Goal: Task Accomplishment & Management: Use online tool/utility

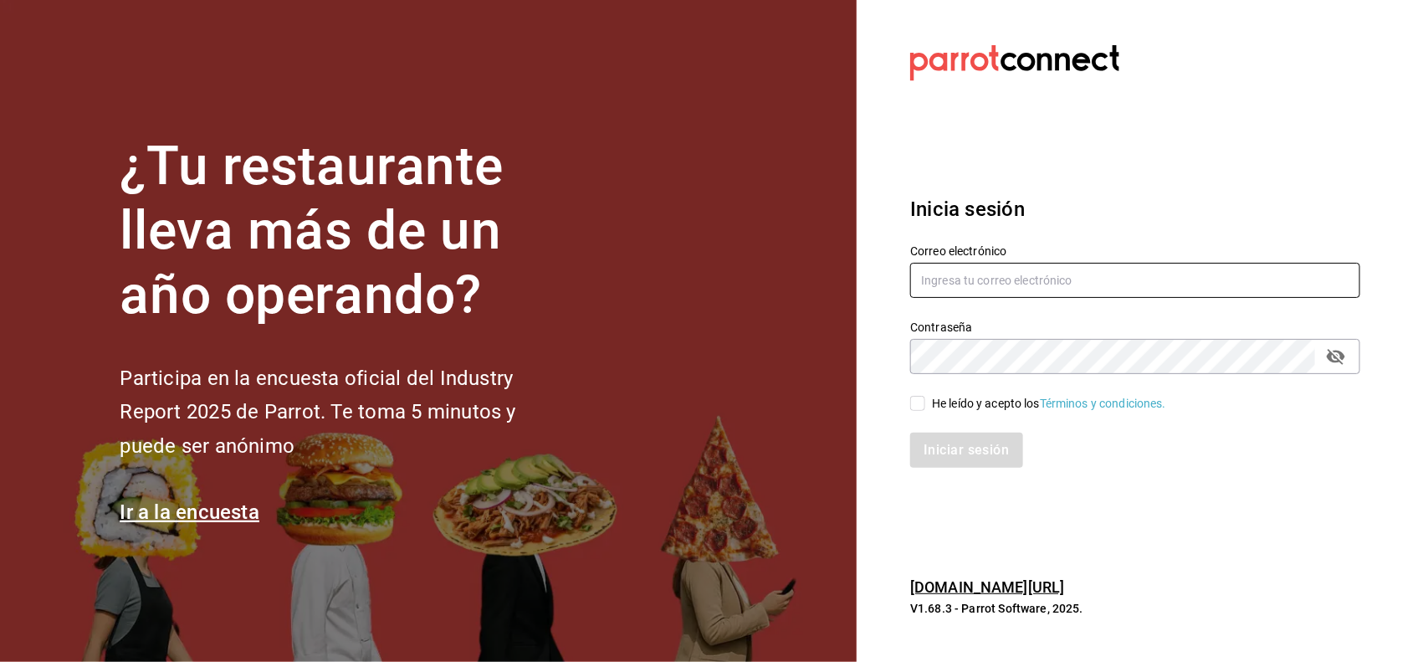
click at [1107, 294] on input "text" at bounding box center [1135, 280] width 450 height 35
type input "miriam.gomez@vidadeagave.com"
click at [943, 397] on div "He leído y acepto los Términos y condiciones." at bounding box center [1049, 404] width 234 height 18
click at [926, 397] on input "He leído y acepto los Términos y condiciones." at bounding box center [917, 403] width 15 height 15
checkbox input "true"
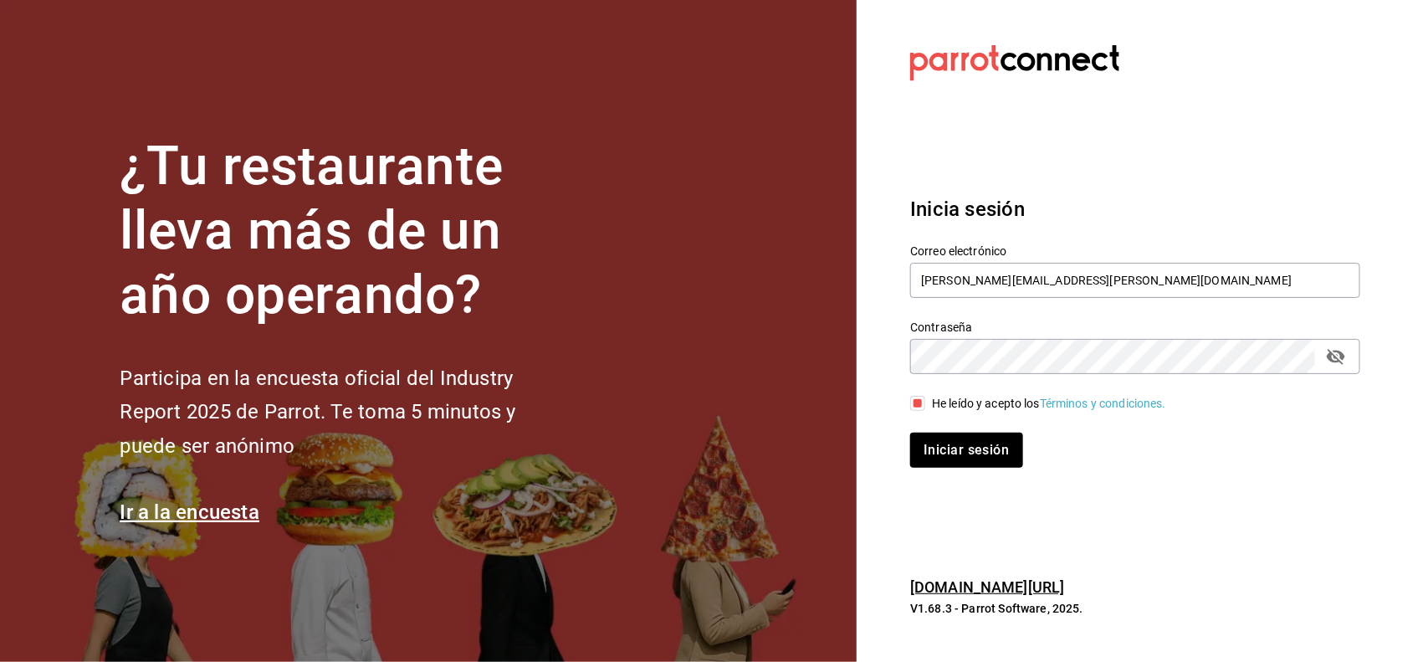
click at [1340, 354] on icon "passwordField" at bounding box center [1336, 356] width 20 height 20
click at [951, 427] on div "Iniciar sesión" at bounding box center [1125, 440] width 470 height 55
click at [946, 445] on button "Iniciar sesión" at bounding box center [967, 450] width 114 height 35
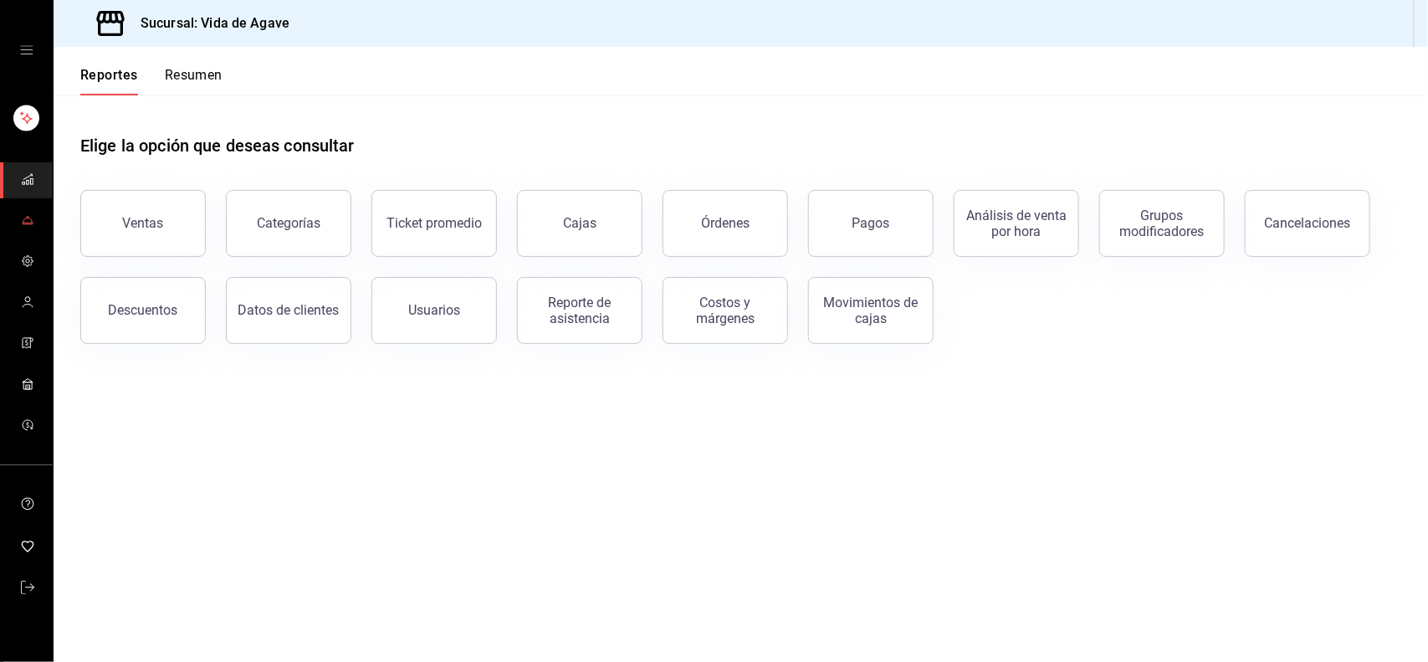
click at [29, 231] on span "mailbox folders" at bounding box center [27, 221] width 13 height 23
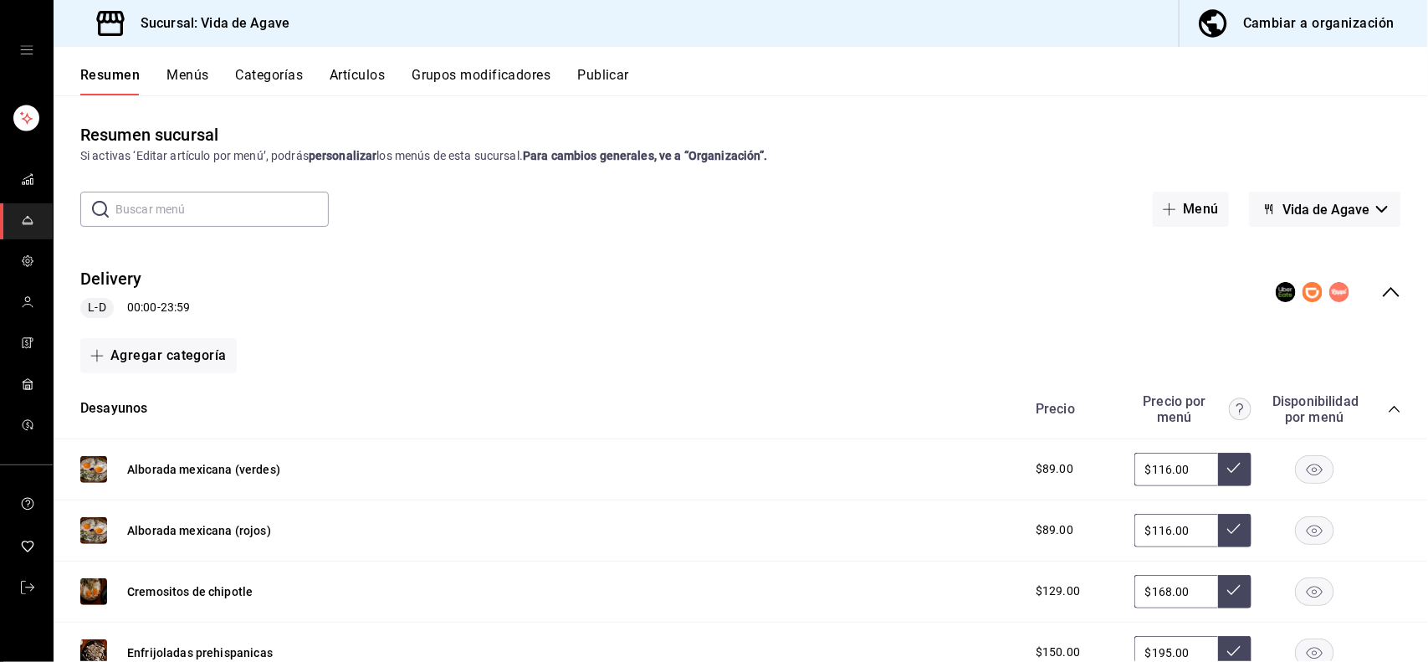
click at [366, 76] on button "Artículos" at bounding box center [357, 81] width 55 height 28
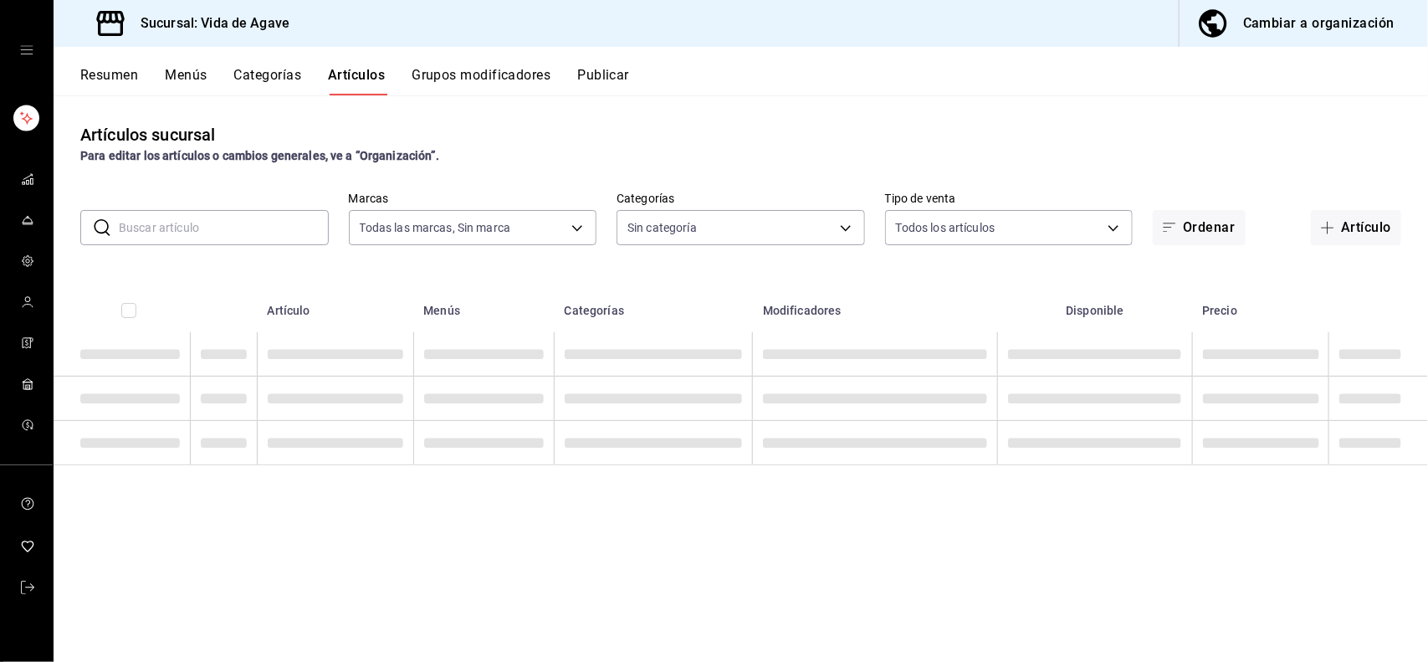
type input "ff43da10-eb43-4a6c-9b53-a479317cfa7e"
type input "c2fb65bf-0276-4b6a-a1b7-aaaade811108,a5e4aa23-1097-4dca-8a78-e38c2a7d9253,2869d…"
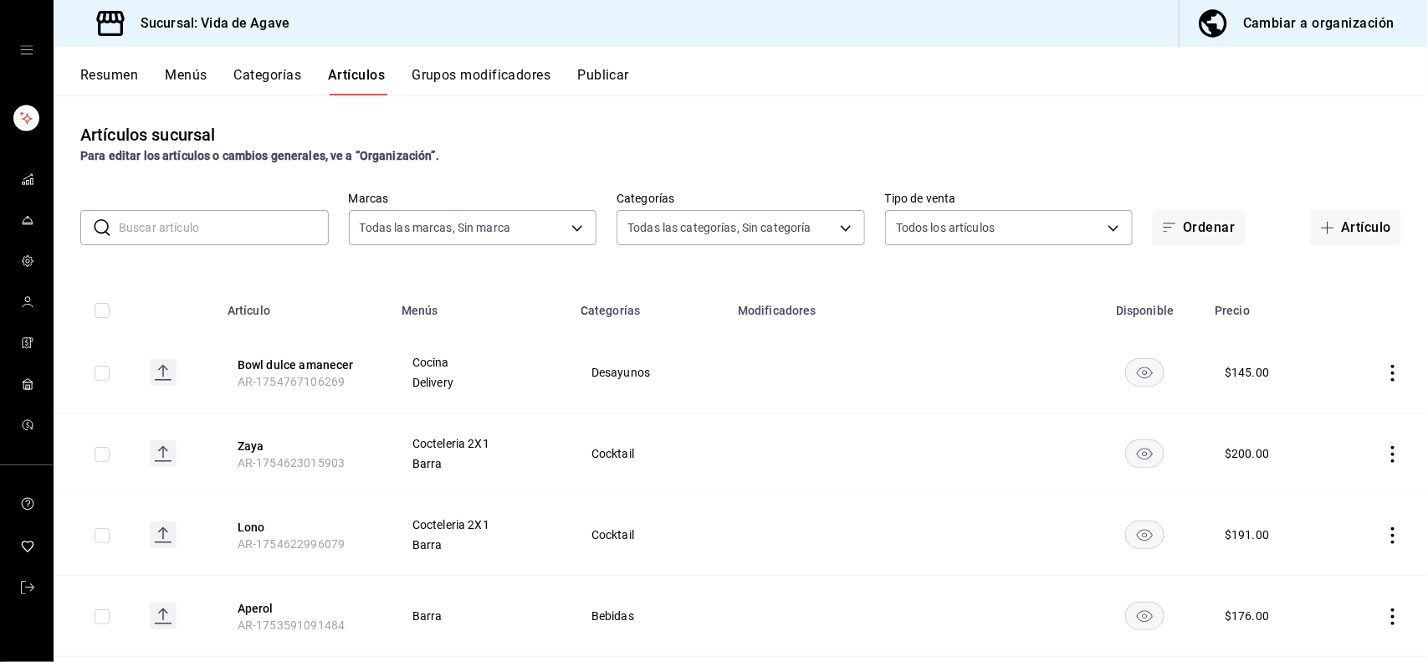
click at [203, 226] on input "text" at bounding box center [224, 227] width 210 height 33
click at [146, 215] on input "text" at bounding box center [224, 227] width 210 height 33
type input "e"
click at [709, 226] on body "Sucursal: Vida de Agave Cambiar a organización Resumen Menús Categorías Artícul…" at bounding box center [714, 331] width 1428 height 662
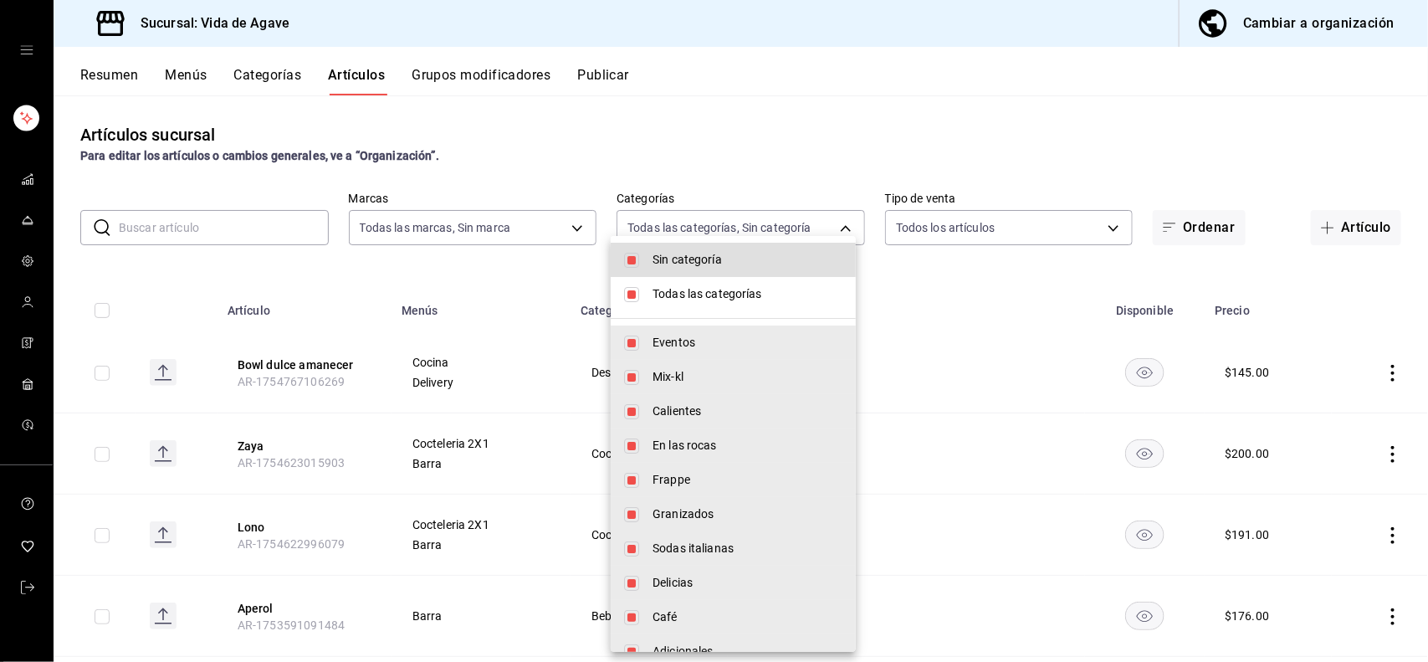
click at [644, 295] on li "Todas las categorías" at bounding box center [733, 294] width 245 height 34
checkbox input "false"
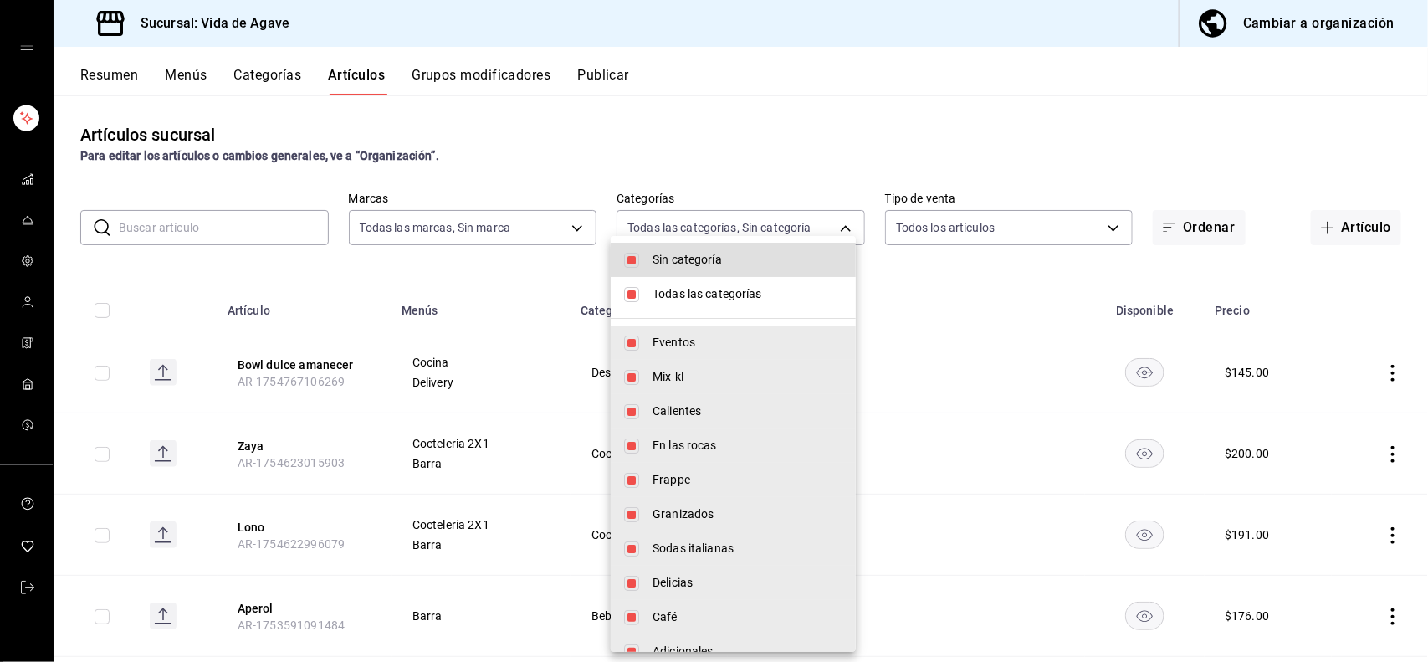
checkbox input "false"
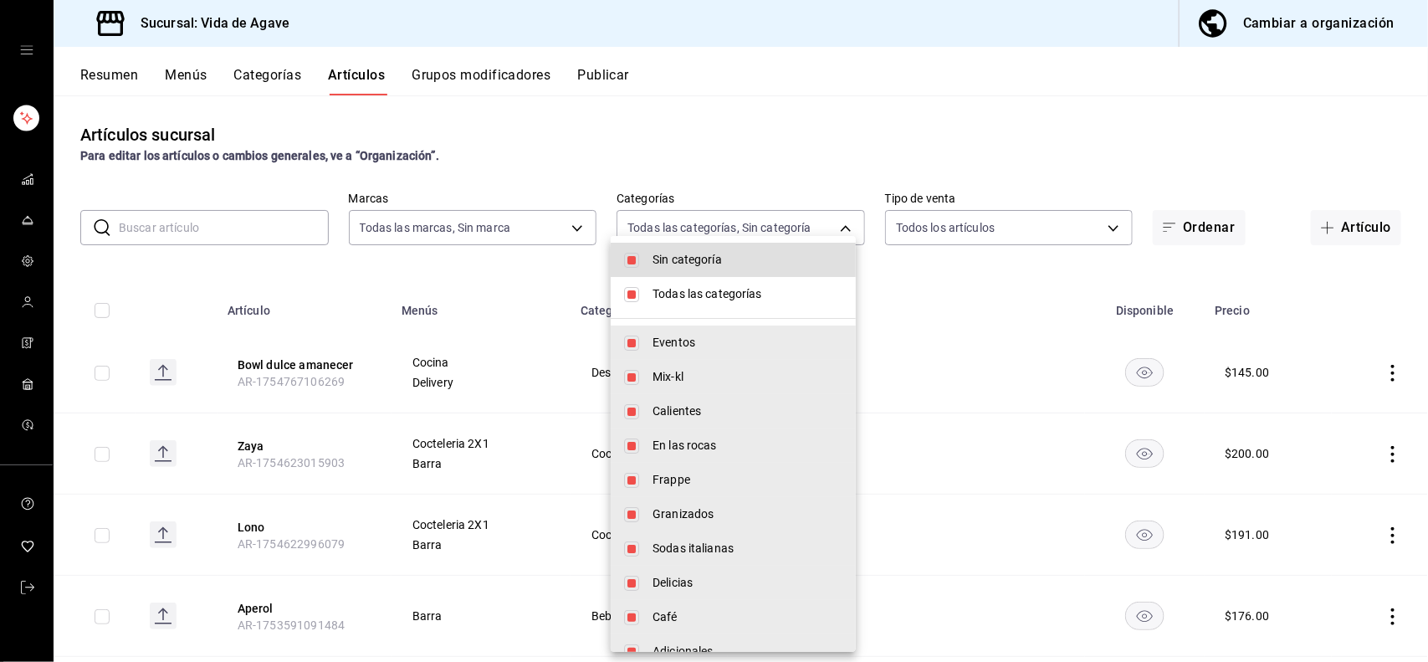
checkbox input "false"
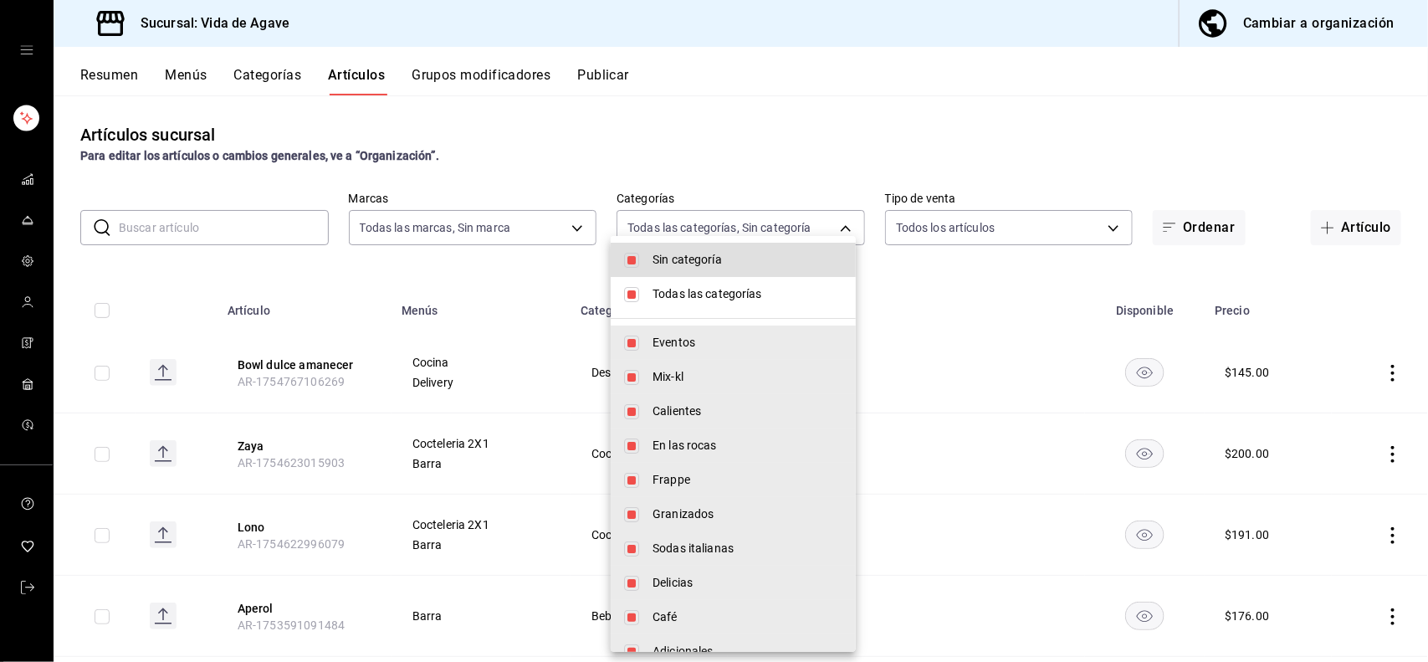
checkbox input "false"
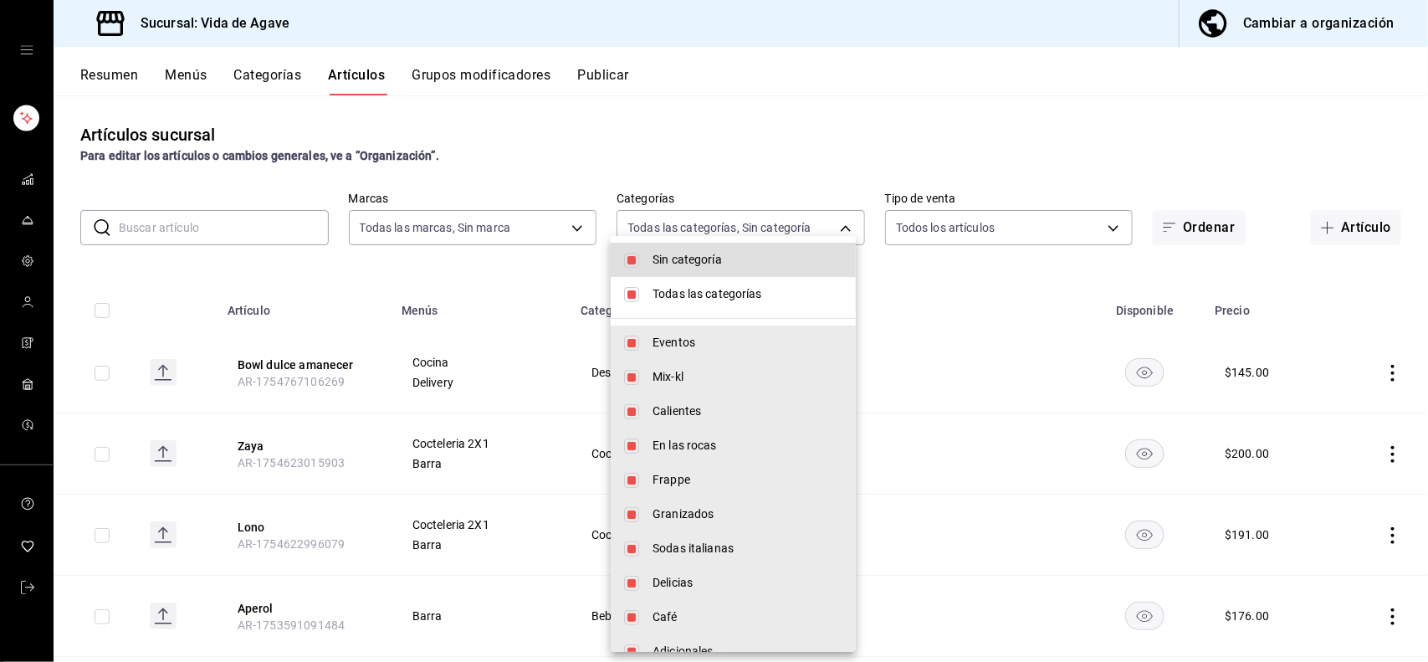
checkbox input "false"
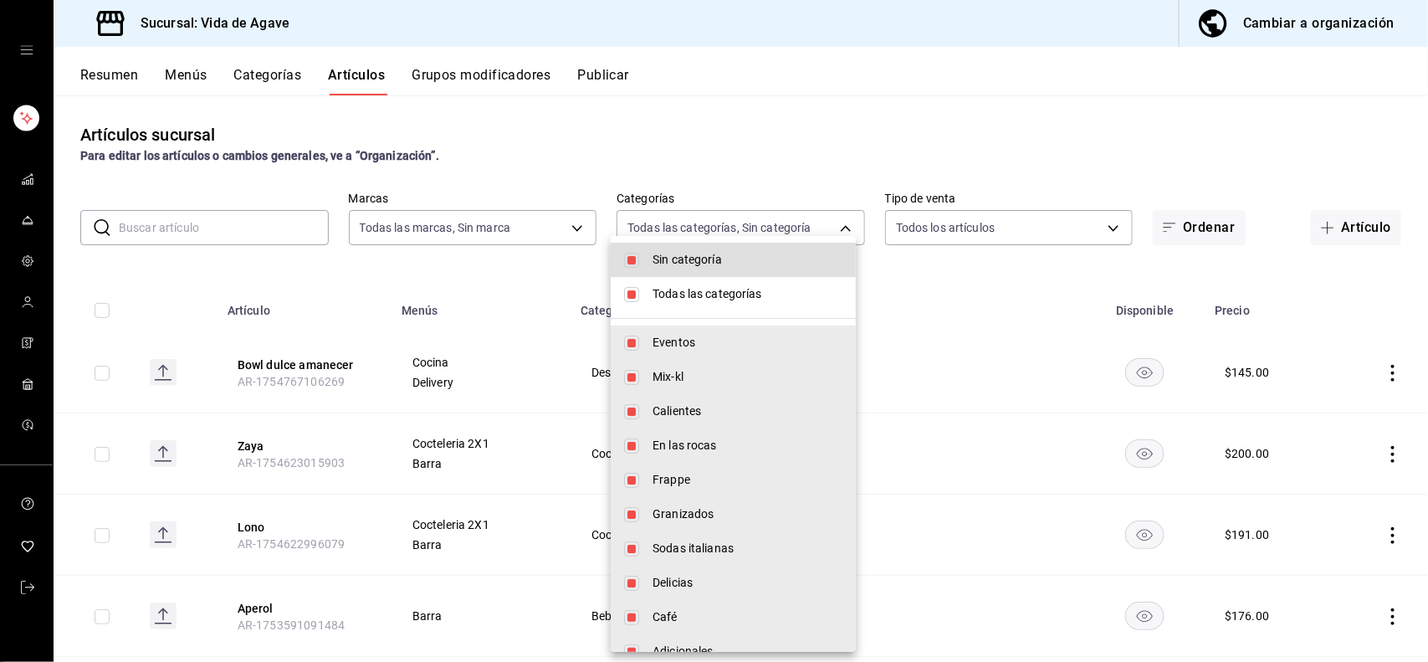
checkbox input "false"
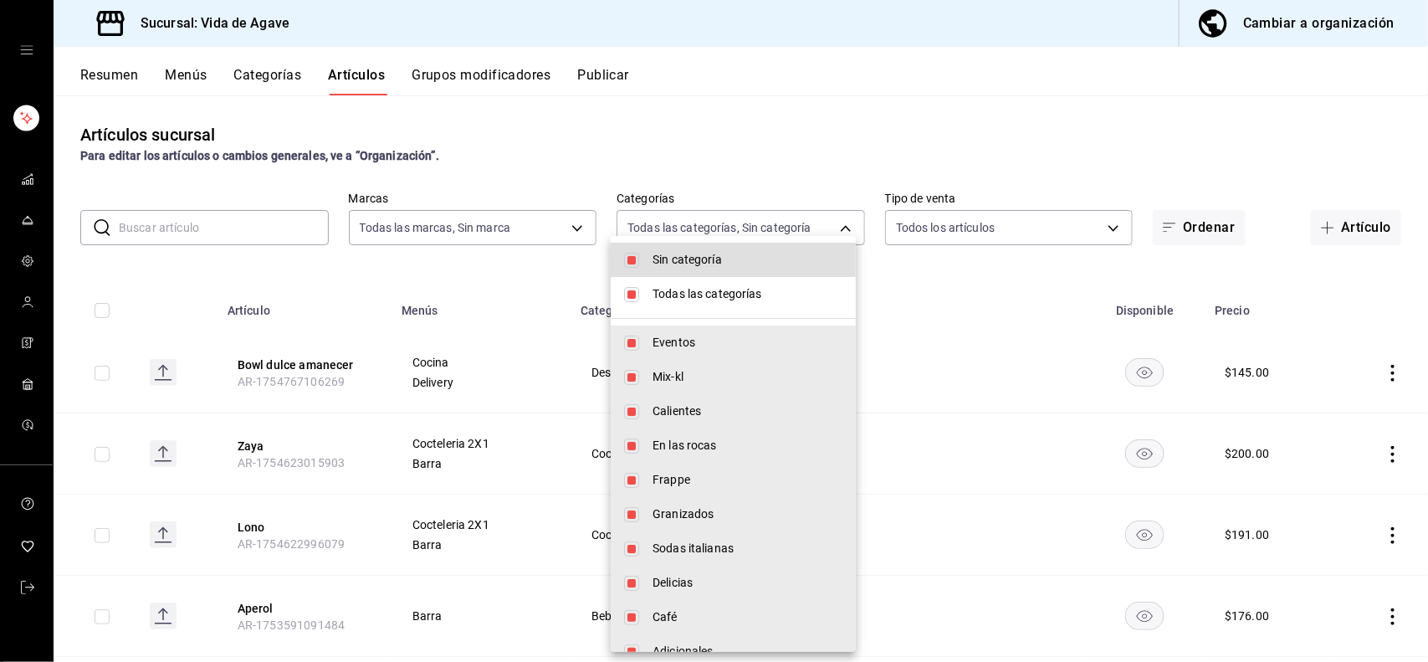
checkbox input "false"
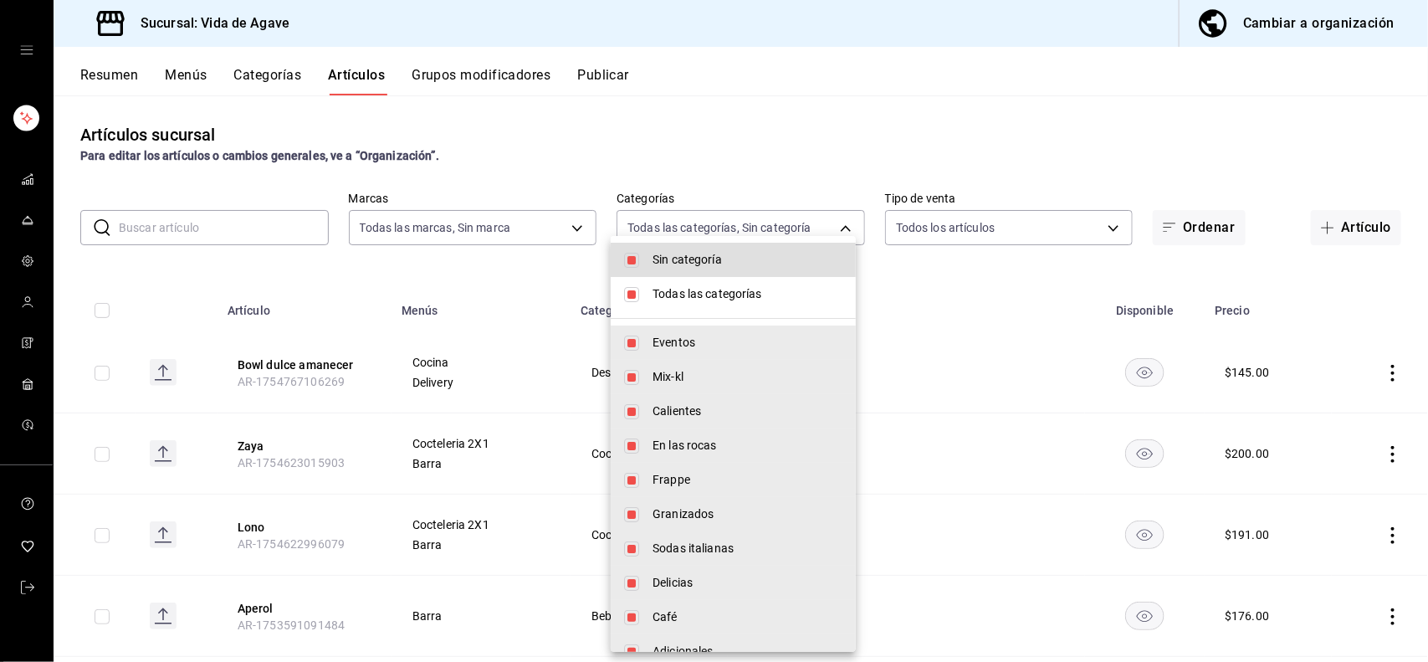
checkbox input "false"
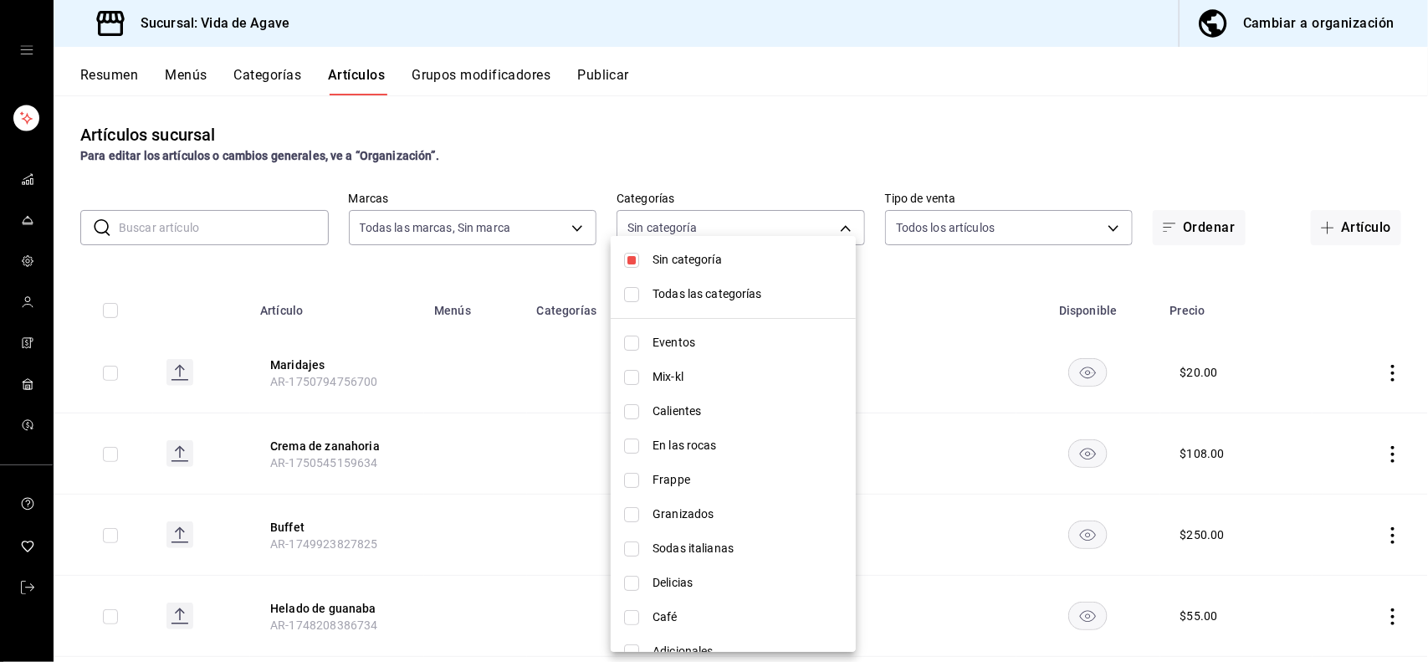
click at [643, 264] on li "Sin categoría" at bounding box center [733, 260] width 245 height 34
checkbox input "false"
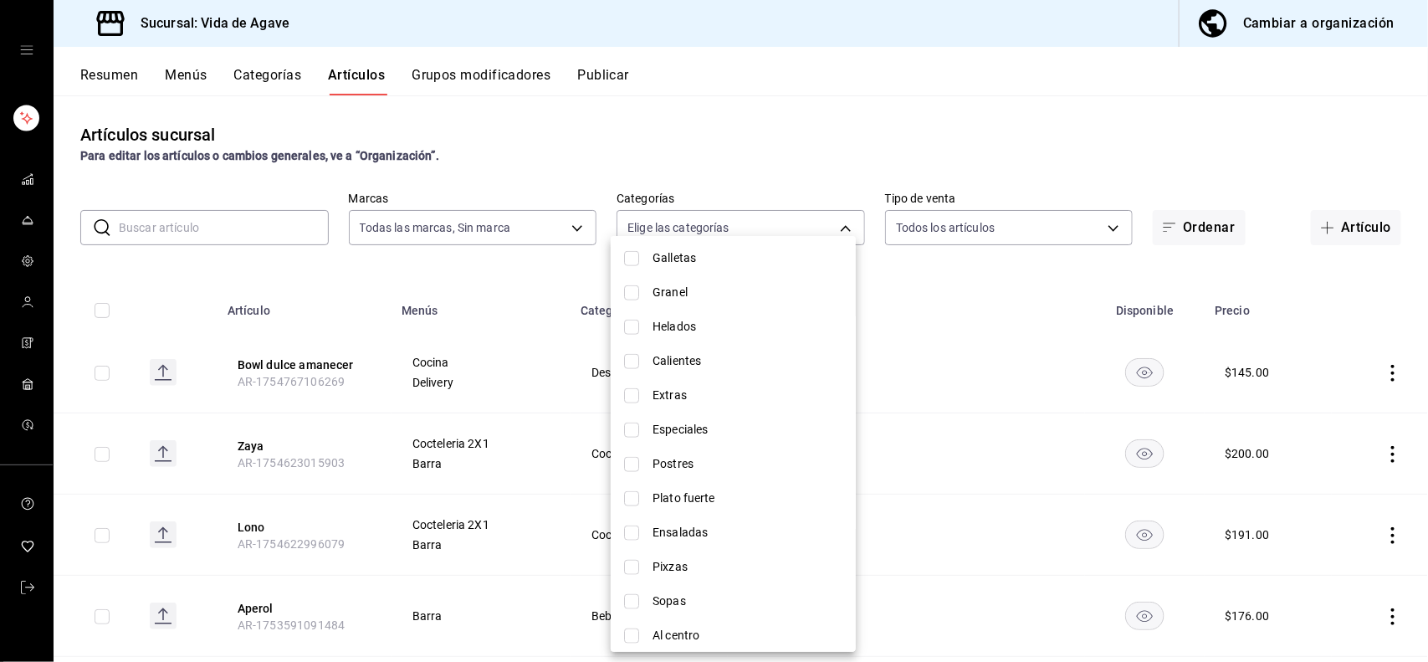
scroll to position [879, 0]
click at [690, 445] on li "Pixzas" at bounding box center [733, 459] width 245 height 34
type input "b4d649a9-1315-4576-aaa5-0bfadabd3f60"
checkbox input "true"
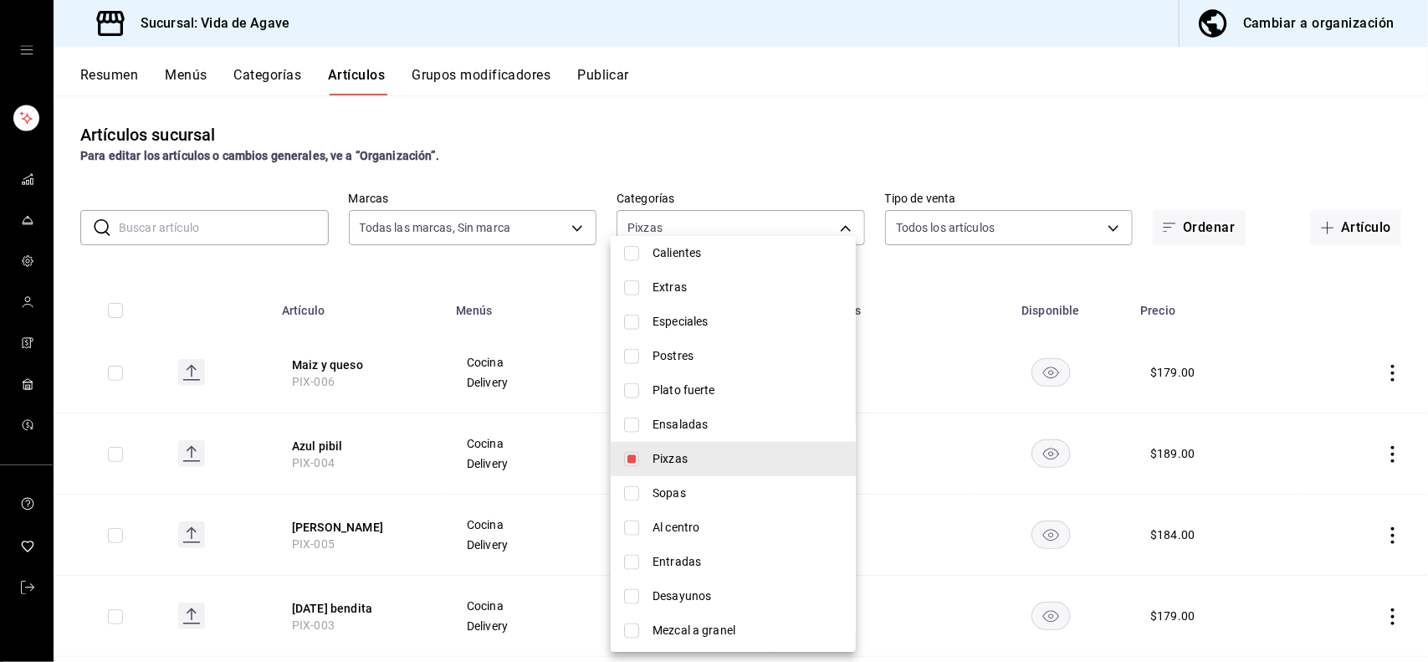
click at [460, 253] on div at bounding box center [714, 331] width 1428 height 662
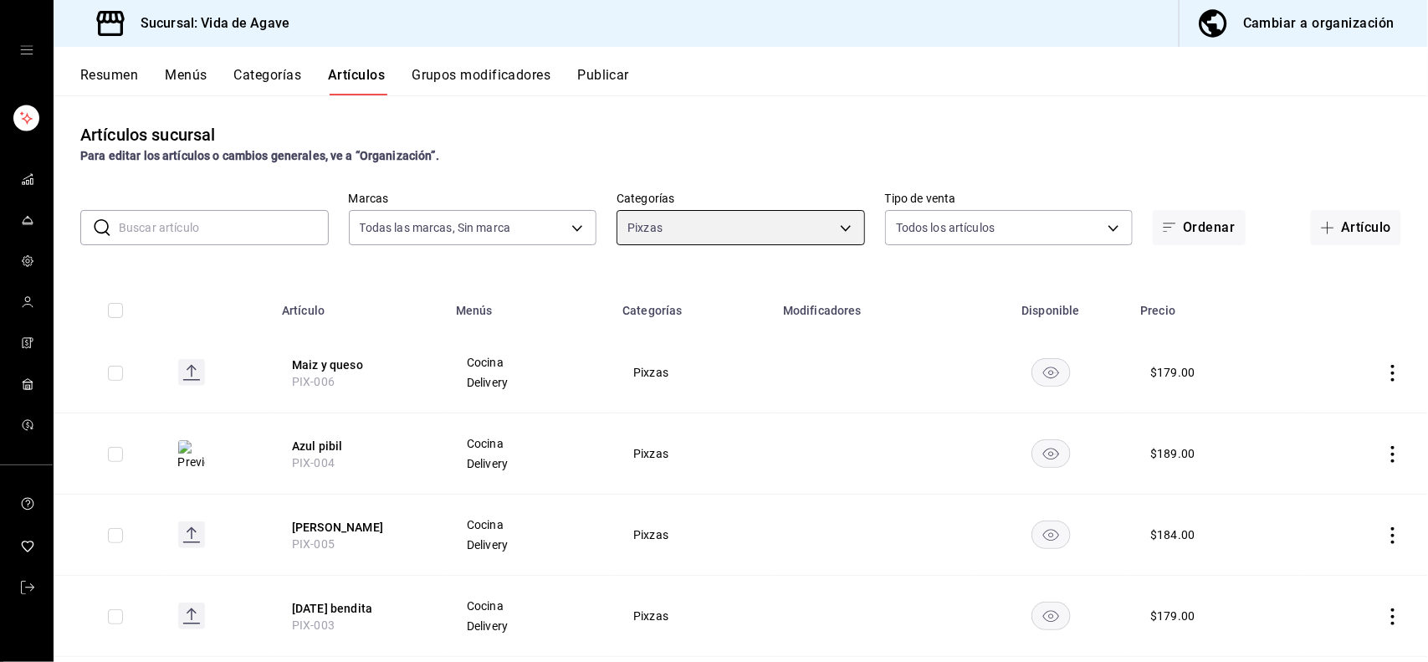
scroll to position [197, 0]
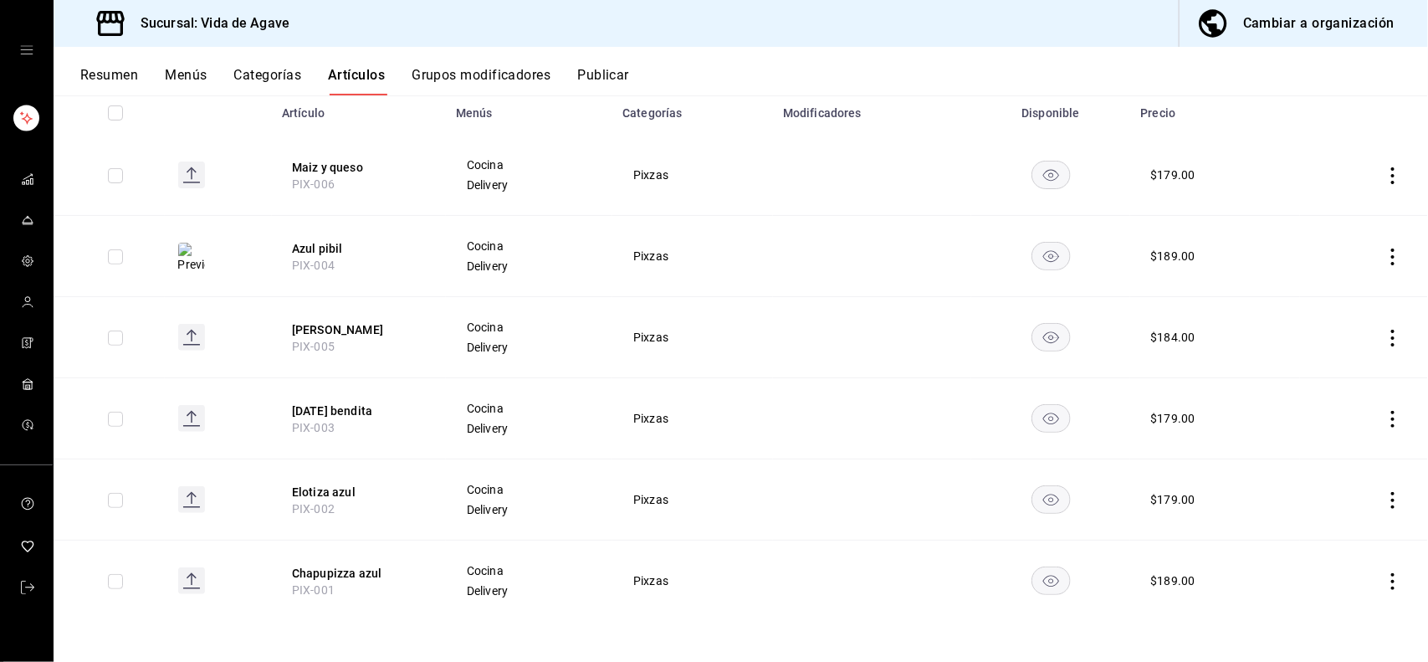
click at [192, 182] on icon at bounding box center [191, 183] width 17 height 2
click at [181, 170] on rect at bounding box center [191, 175] width 27 height 27
